Goal: Information Seeking & Learning: Learn about a topic

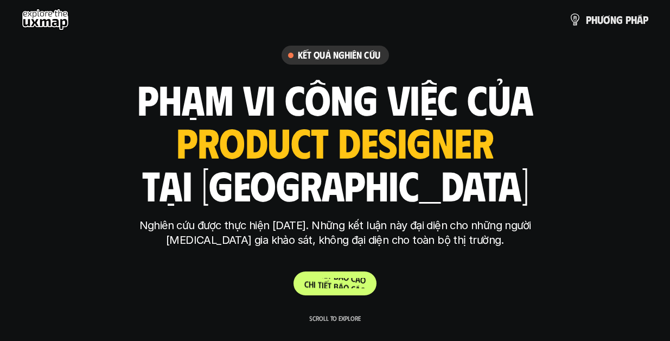
click at [339, 284] on p "C h i t i ế t b á o c á o" at bounding box center [334, 283] width 61 height 10
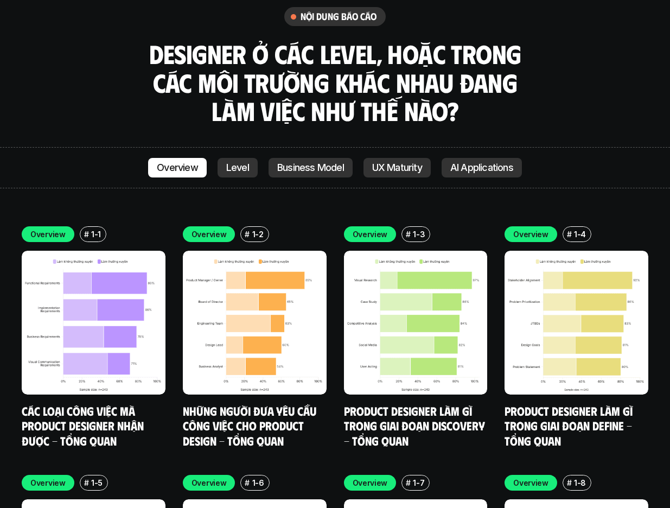
scroll to position [3078, 0]
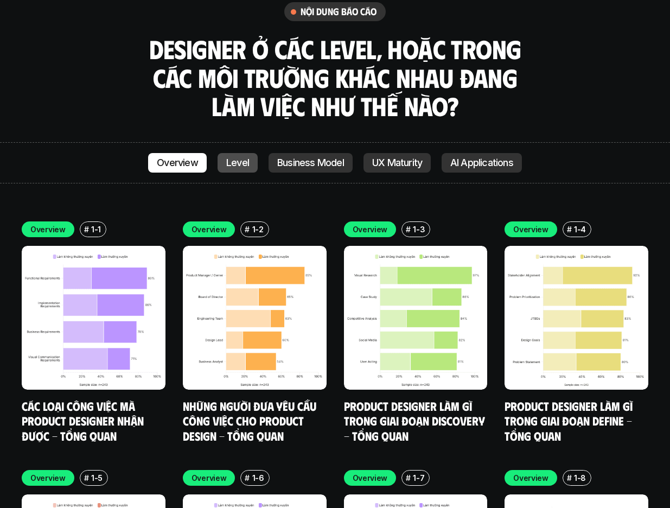
click at [246, 157] on p "Level" at bounding box center [237, 162] width 23 height 11
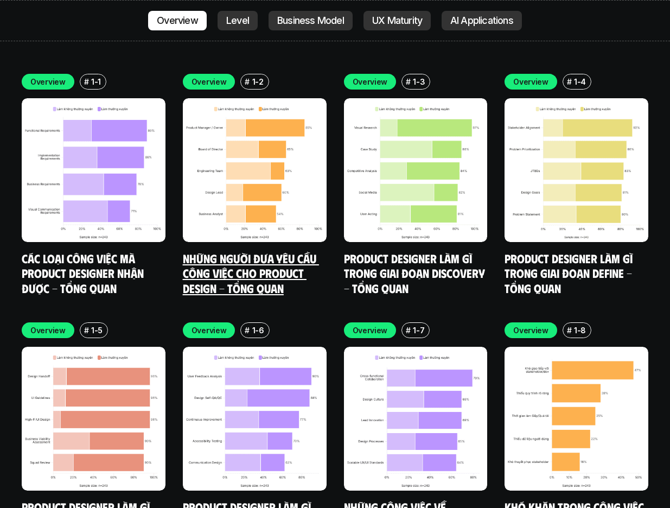
scroll to position [3006, 0]
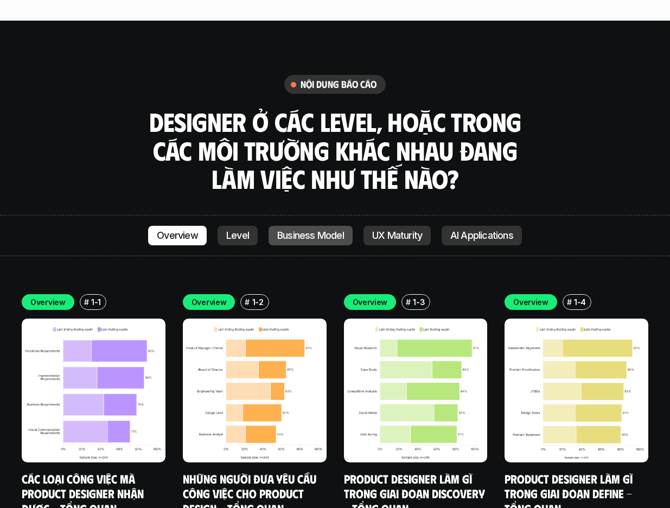
click at [308, 230] on p "Business Model" at bounding box center [310, 235] width 67 height 11
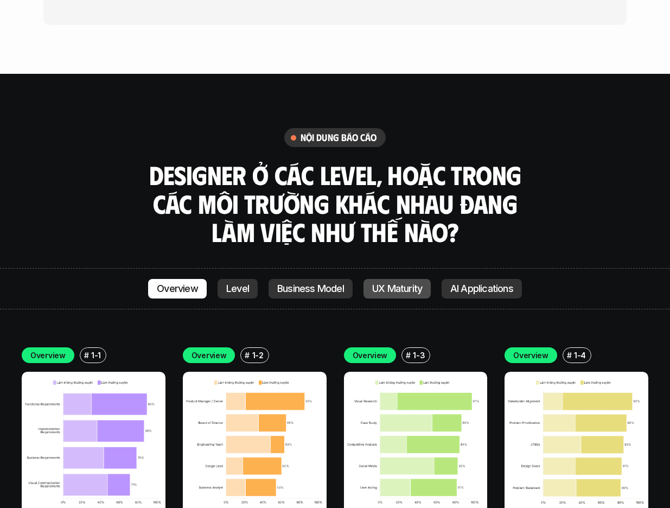
click at [410, 283] on p "UX Maturity" at bounding box center [397, 288] width 50 height 11
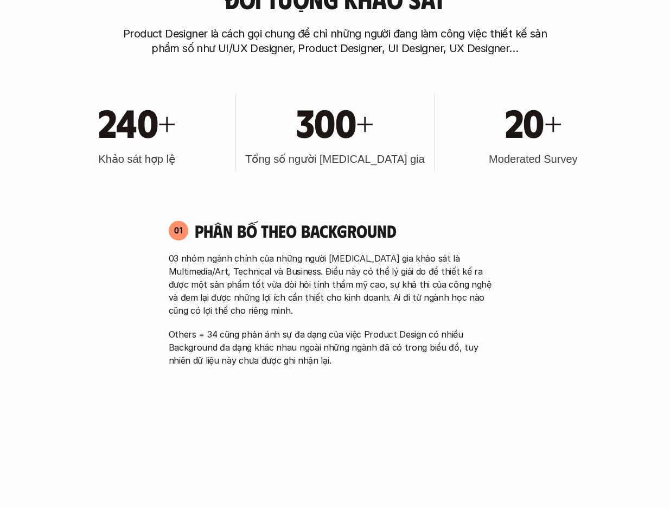
scroll to position [502, 0]
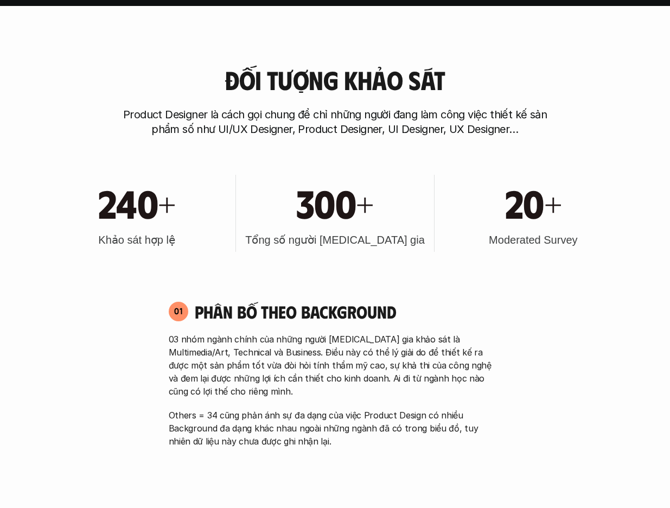
drag, startPoint x: 667, startPoint y: 49, endPoint x: 670, endPoint y: 58, distance: 9.1
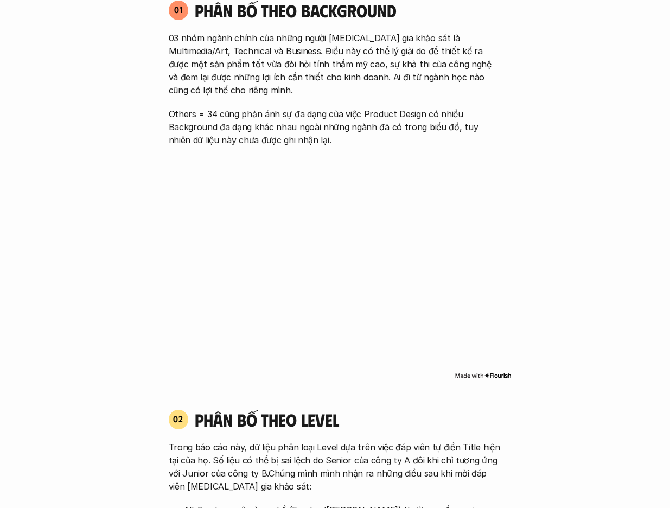
scroll to position [882, 0]
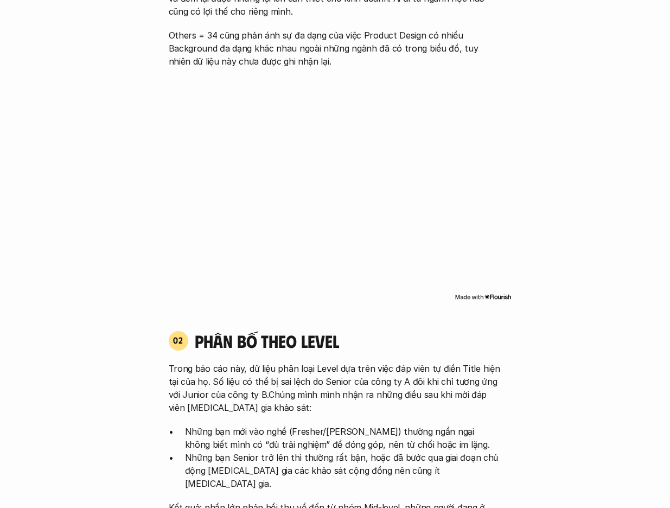
click at [396, 352] on div "02 phân bố theo Level Trong báo cáo này, dữ liệu phân loại Level dựa trên việc …" at bounding box center [335, 435] width 353 height 210
